Goal: Task Accomplishment & Management: Use online tool/utility

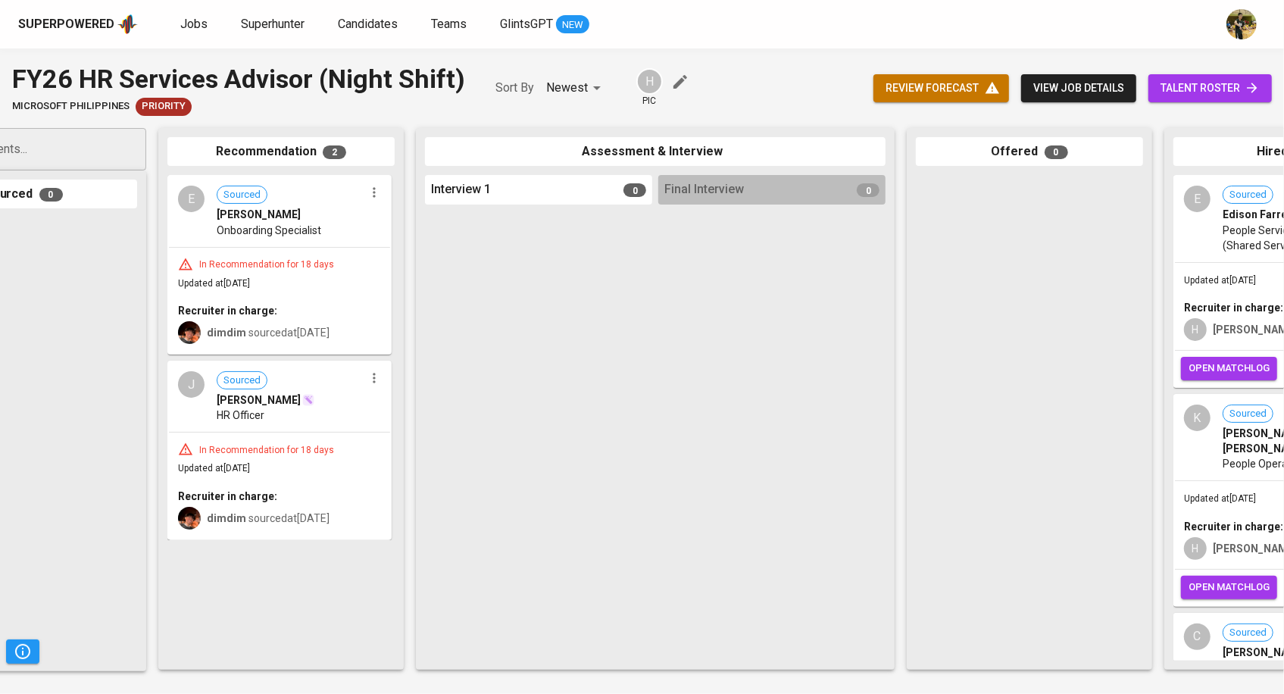
scroll to position [0, 519]
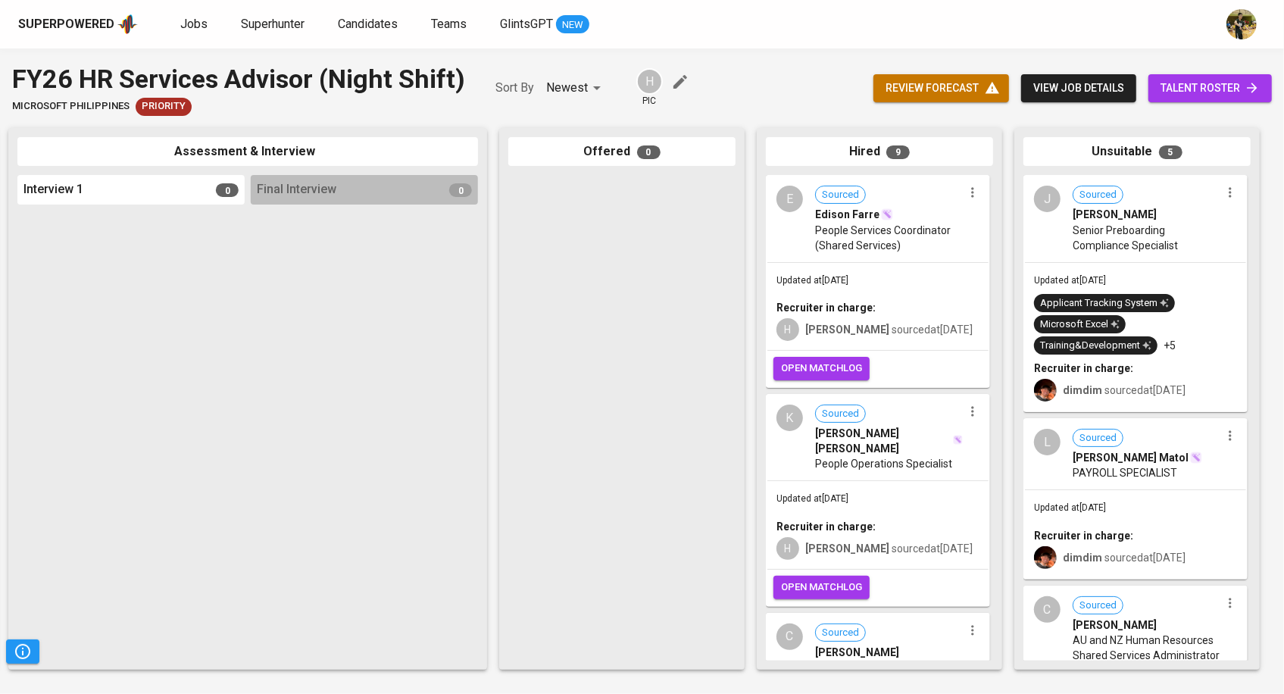
click at [971, 196] on icon "button" at bounding box center [972, 193] width 2 height 10
click at [988, 249] on li "Undo Hired" at bounding box center [1023, 244] width 136 height 23
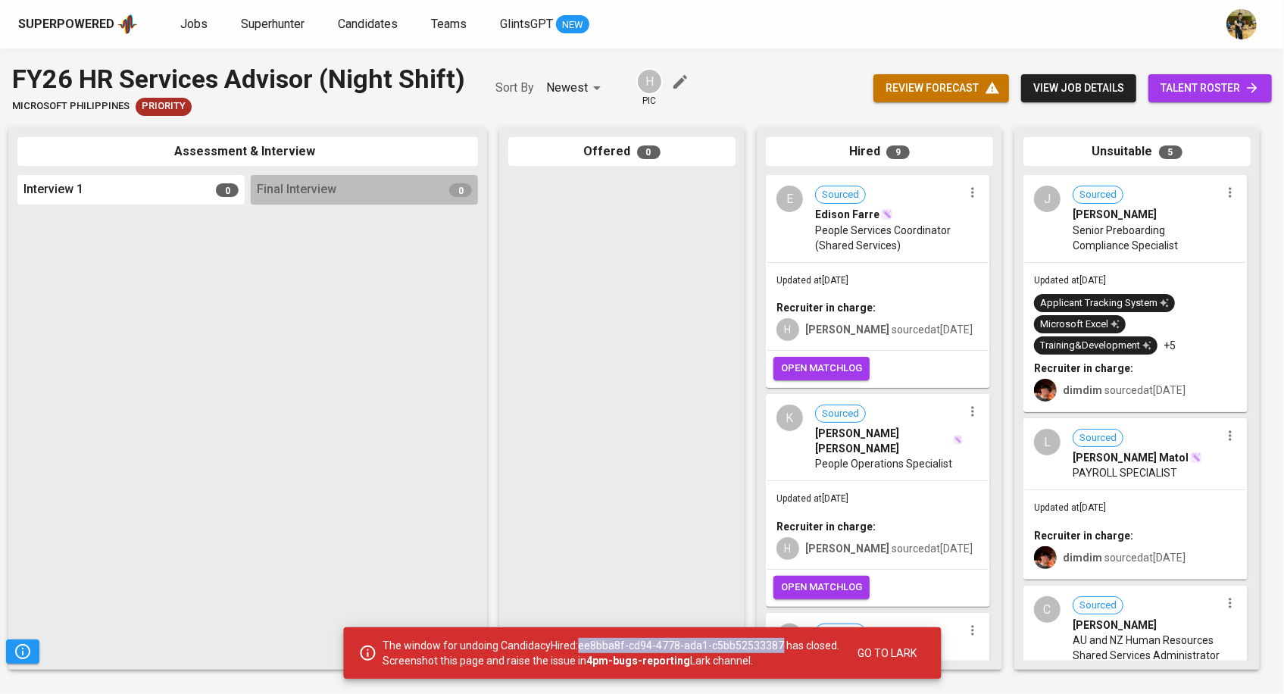
drag, startPoint x: 780, startPoint y: 645, endPoint x: 583, endPoint y: 649, distance: 197.0
click at [583, 649] on p "The window for undoing CandidacyHired:ee8bba8f-cd94-4778-ada1-c5bb52533387 has …" at bounding box center [611, 653] width 457 height 30
copy p "ee8bba8f-cd94-4778-ada1-c5bb52533387"
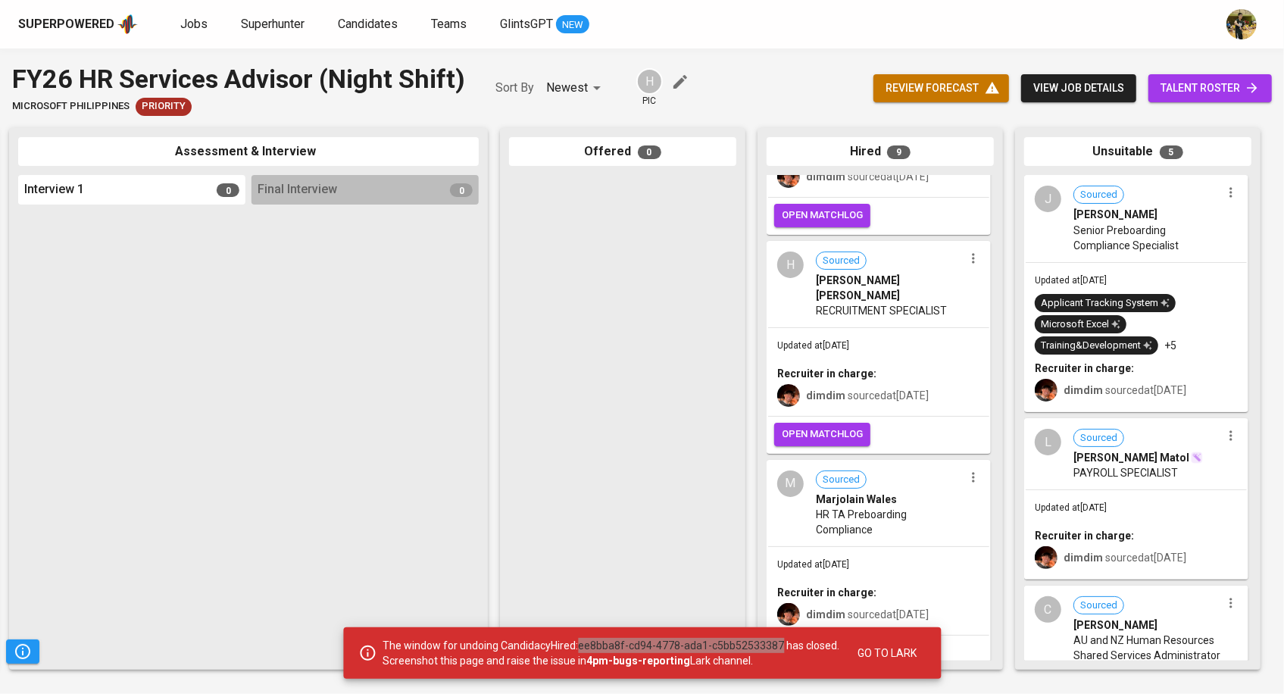
scroll to position [1433, 0]
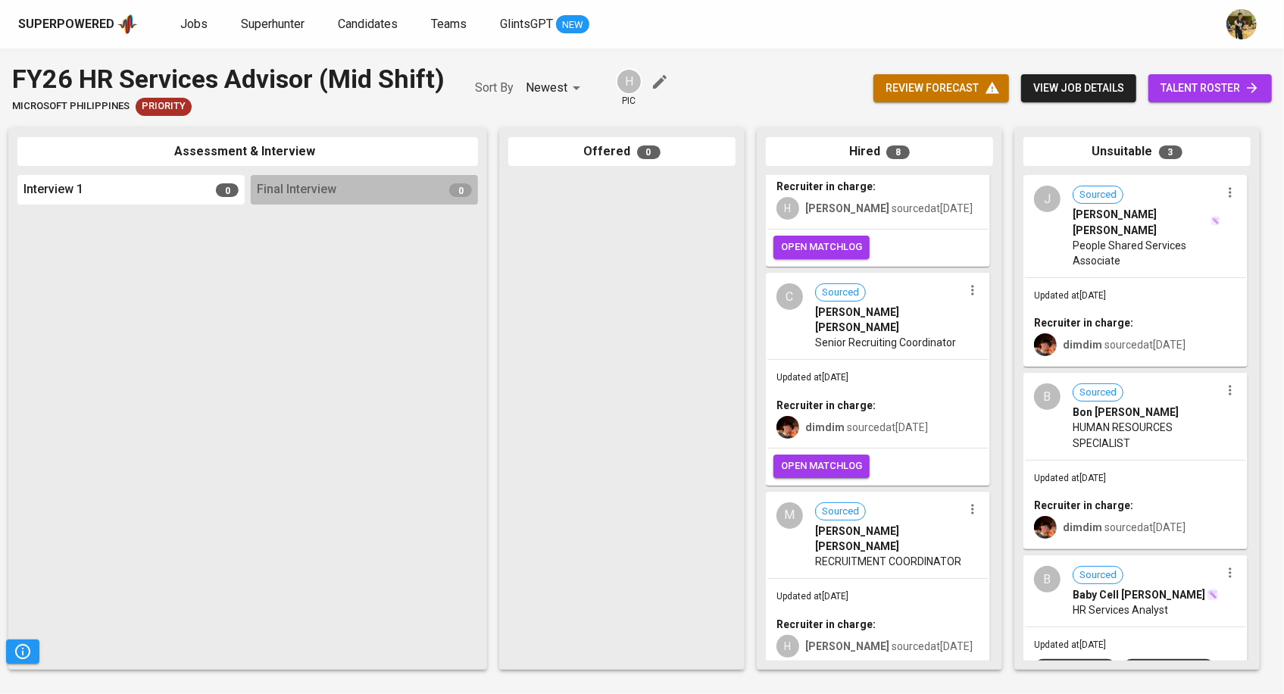
scroll to position [241, 0]
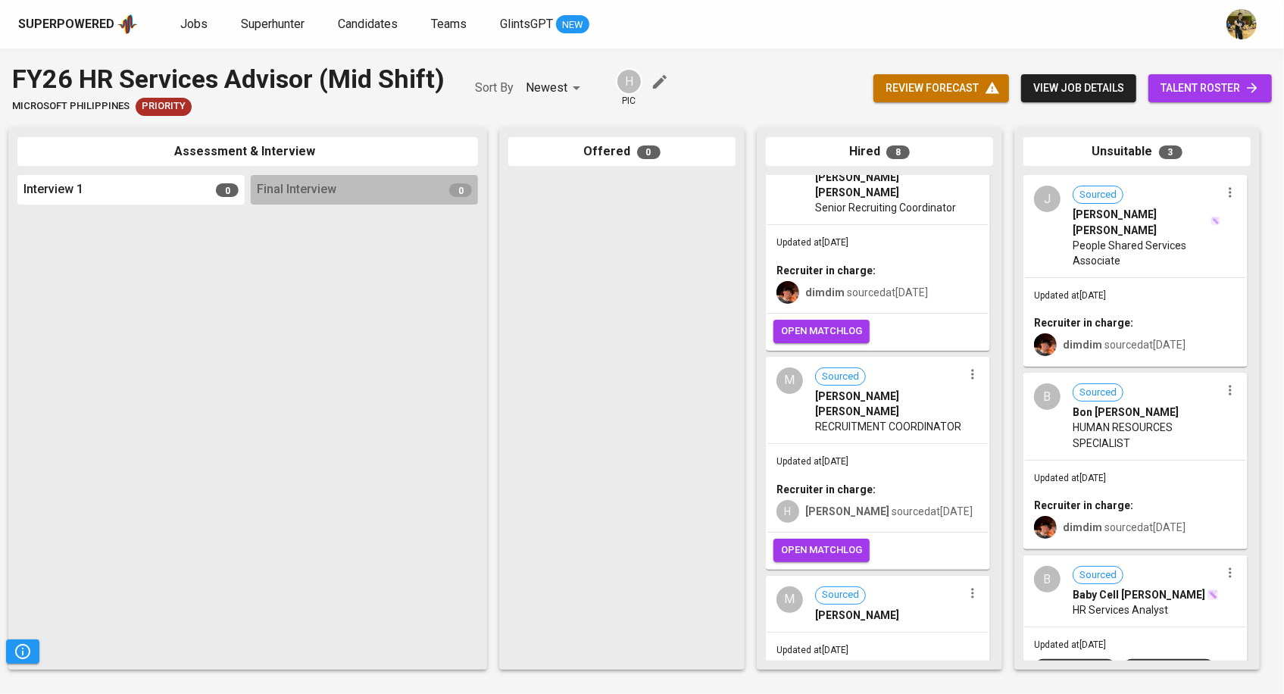
click at [971, 369] on icon "button" at bounding box center [972, 374] width 2 height 10
click at [993, 408] on li "Undo Hired" at bounding box center [1023, 406] width 136 height 23
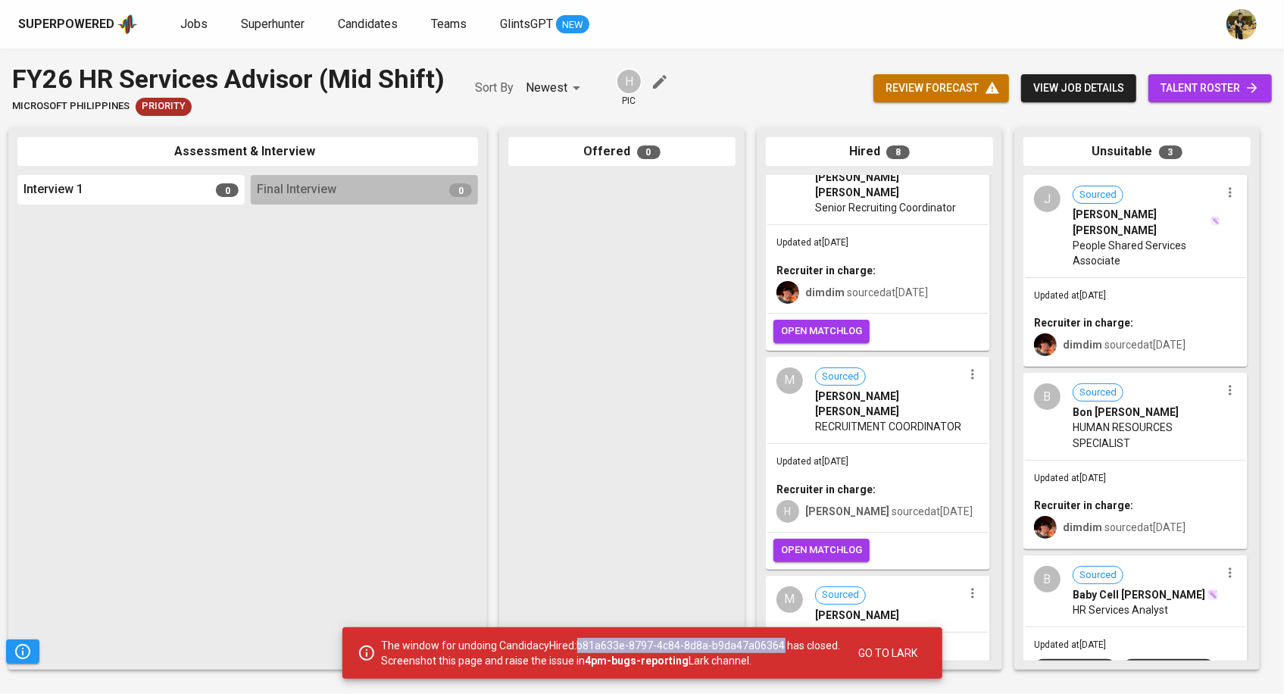
drag, startPoint x: 781, startPoint y: 648, endPoint x: 583, endPoint y: 643, distance: 198.6
click at [583, 643] on p "The window for undoing CandidacyHired:b81a633e-8797-4c84-8d8a-b9da47a06364 has …" at bounding box center [611, 653] width 459 height 30
copy p "b81a633e-8797-4c84-8d8a-b9da47a06364"
